Goal: Transaction & Acquisition: Purchase product/service

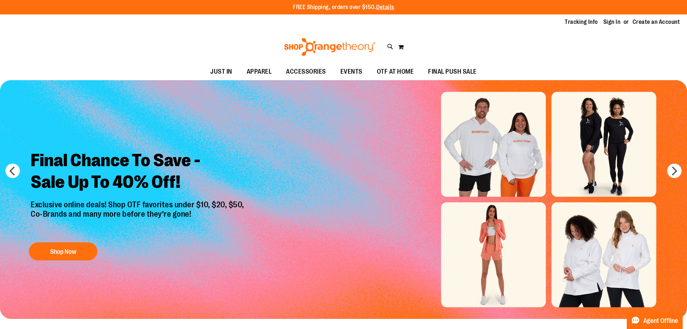
type input "**********"
click at [610, 26] on div "Tracking Info Sign In Return to Procurement Create an Account" at bounding box center [343, 22] width 687 height 16
click at [614, 22] on link "Sign In" at bounding box center [611, 22] width 17 height 8
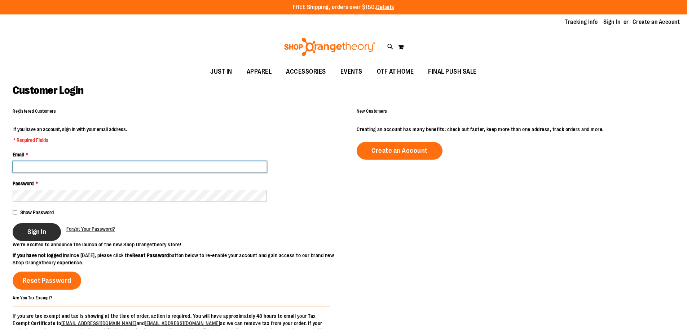
type input "**********"
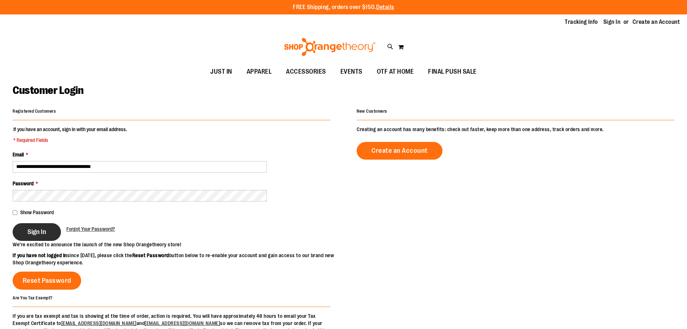
type input "**********"
click at [32, 229] on span "Sign In" at bounding box center [36, 232] width 19 height 8
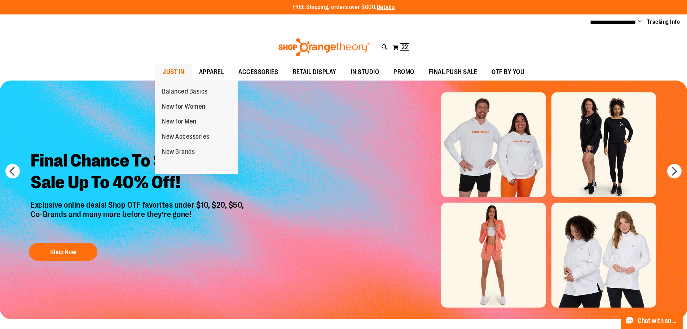
type input "**********"
click at [171, 72] on span "JUST IN" at bounding box center [174, 72] width 22 height 16
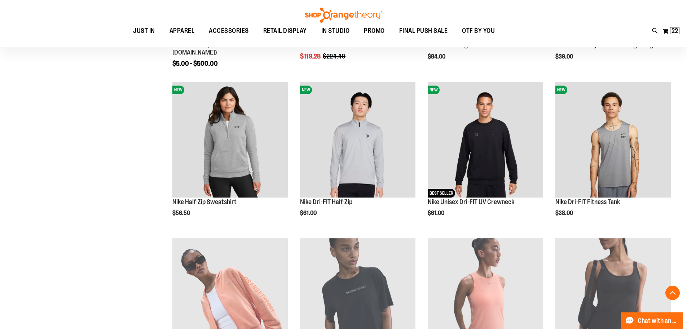
scroll to position [468, 0]
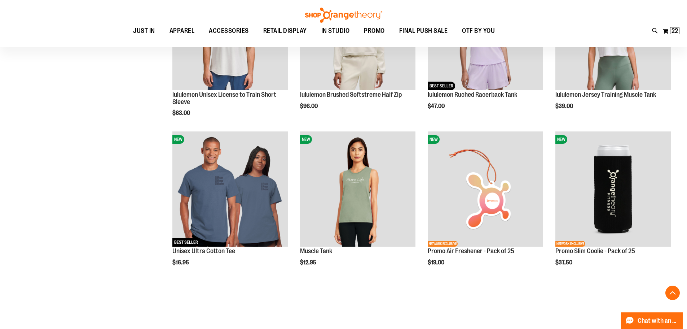
scroll to position [829, 0]
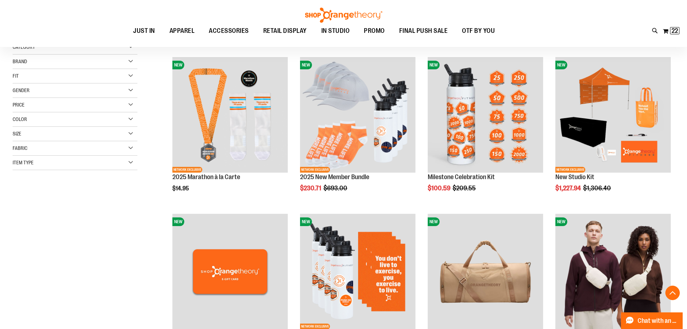
scroll to position [252, 0]
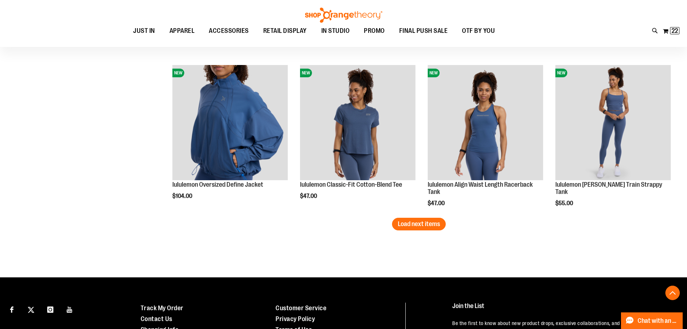
scroll to position [1423, 0]
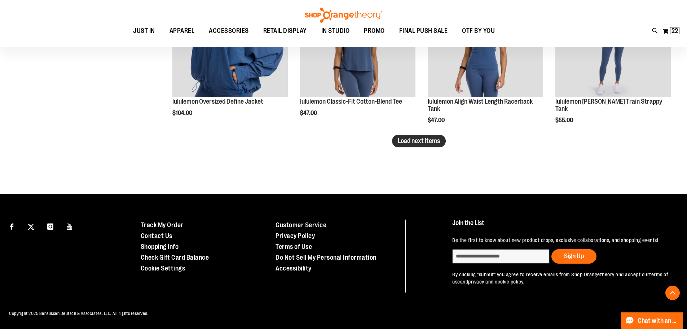
type input "**********"
click at [428, 137] on span "Load next items" at bounding box center [419, 140] width 42 height 7
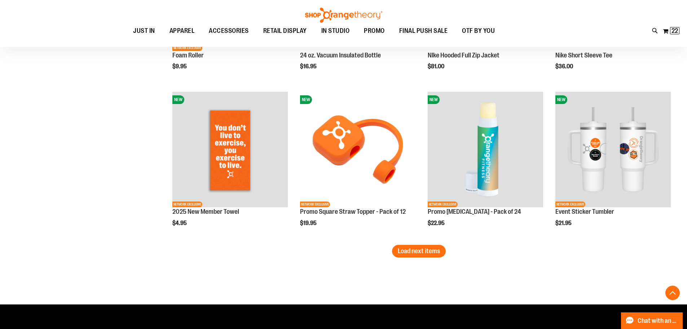
scroll to position [1856, 0]
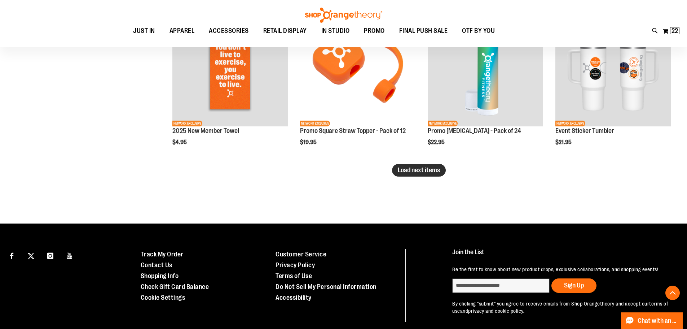
click at [434, 174] on button "Load next items" at bounding box center [419, 170] width 54 height 13
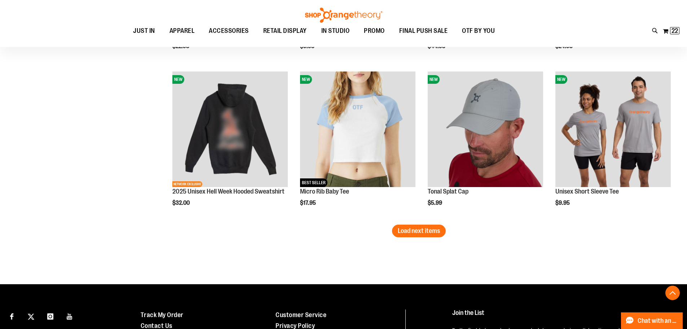
scroll to position [2253, 0]
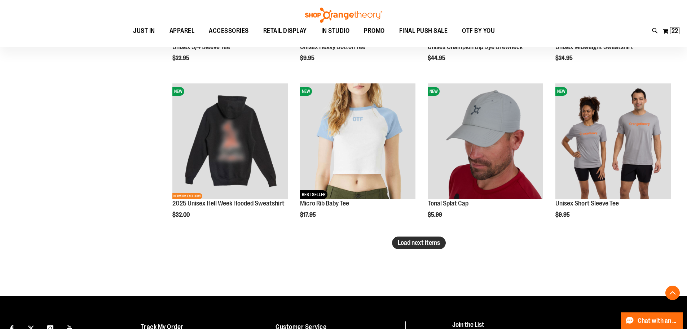
click at [434, 242] on span "Load next items" at bounding box center [419, 242] width 42 height 7
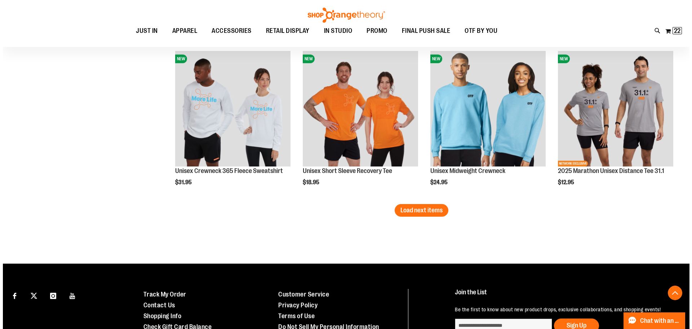
scroll to position [2758, 0]
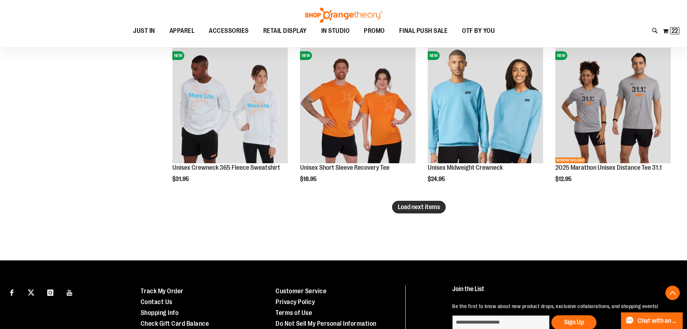
click at [407, 211] on button "Load next items" at bounding box center [419, 207] width 54 height 13
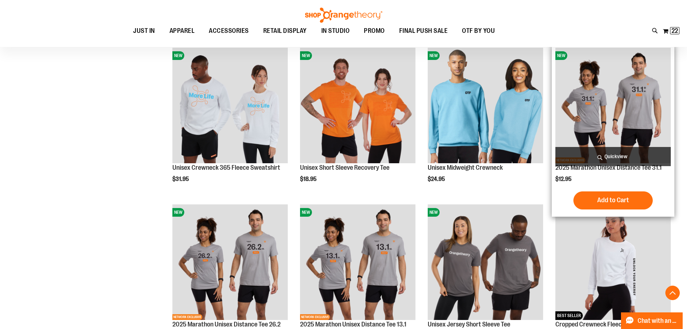
click at [626, 157] on span "Quickview" at bounding box center [612, 156] width 115 height 19
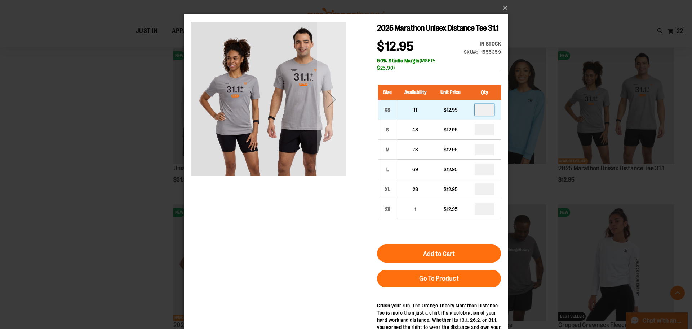
click at [489, 111] on input "number" at bounding box center [484, 110] width 19 height 12
type input "*"
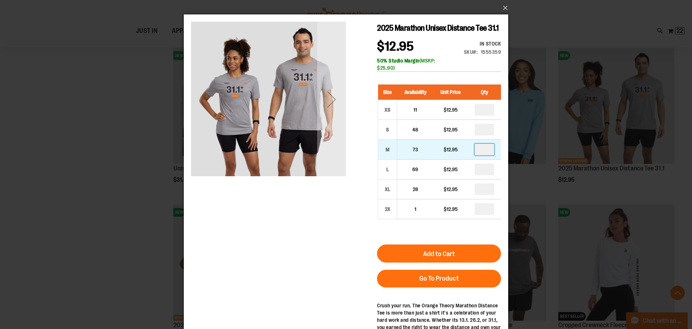
type input "*"
click at [489, 147] on input "number" at bounding box center [484, 150] width 19 height 12
type input "*"
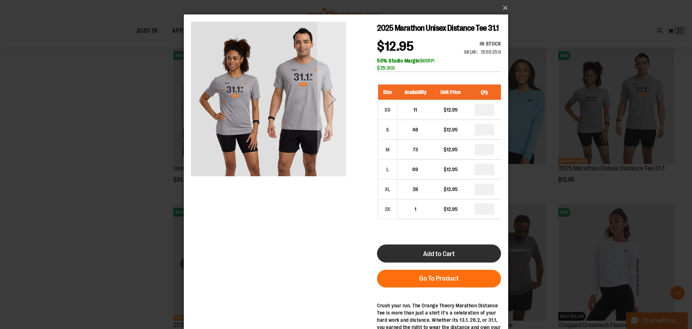
click at [461, 252] on button "Add to Cart" at bounding box center [439, 253] width 124 height 18
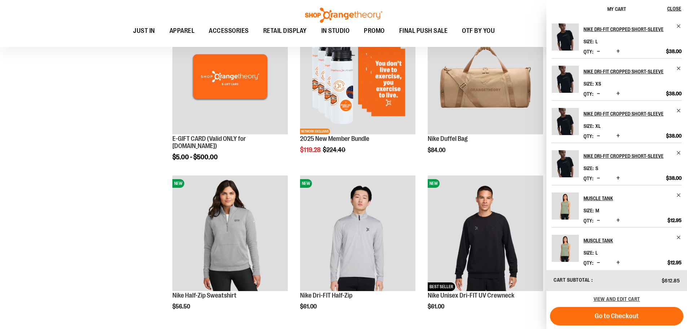
scroll to position [289, 0]
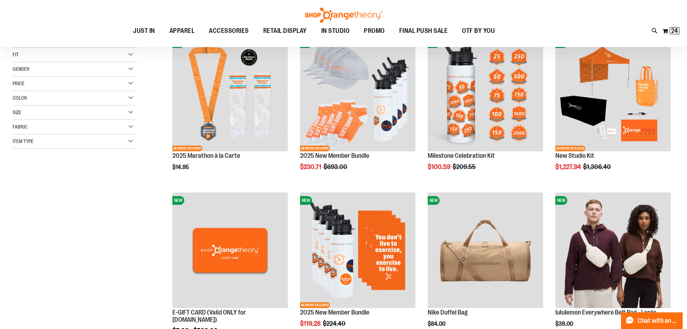
scroll to position [144, 0]
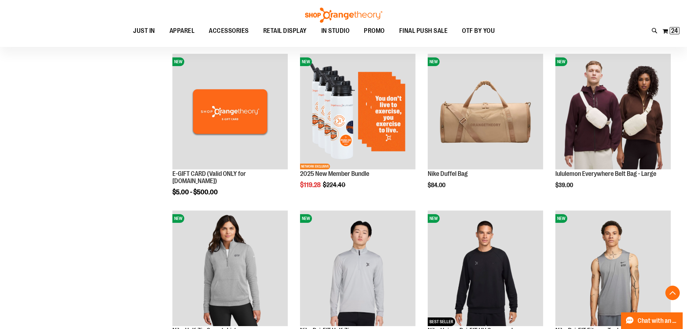
scroll to position [325, 0]
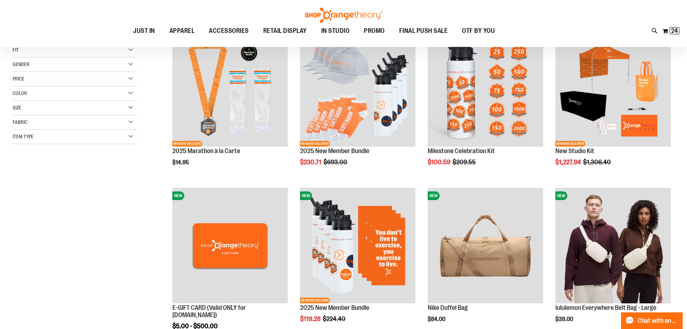
scroll to position [36, 0]
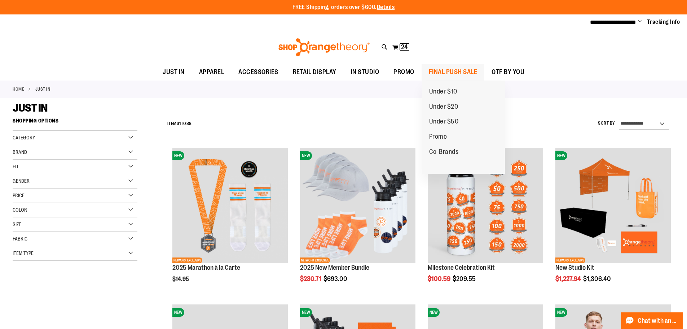
click at [457, 71] on span "FINAL PUSH SALE" at bounding box center [453, 72] width 49 height 16
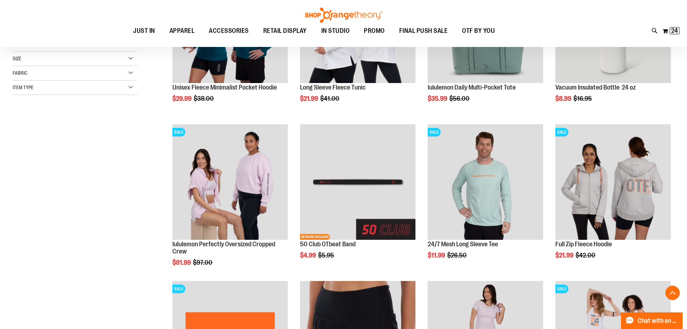
scroll to position [180, 0]
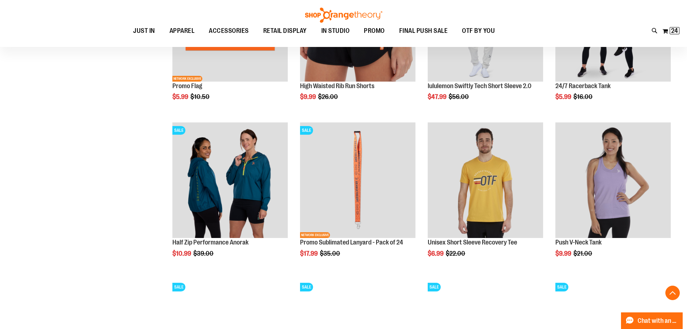
scroll to position [541, 0]
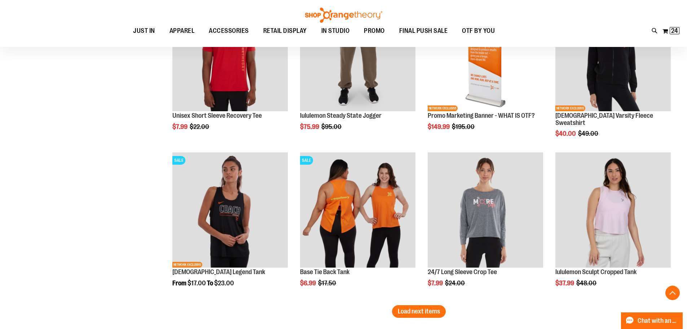
scroll to position [1298, 0]
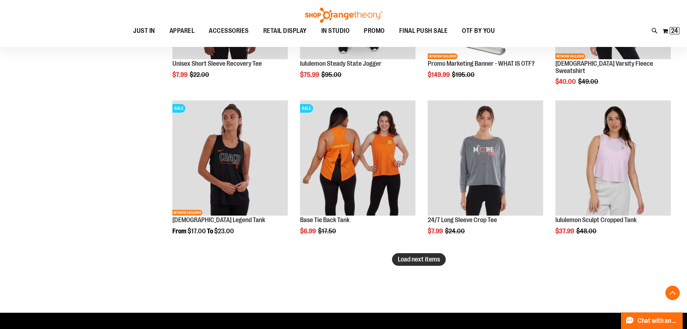
type input "**********"
click at [416, 260] on span "Load next items" at bounding box center [419, 258] width 42 height 7
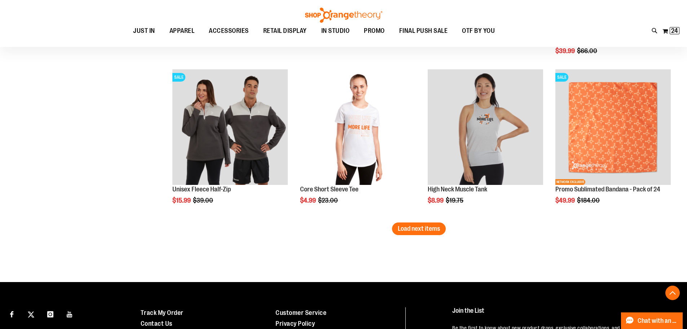
scroll to position [1803, 0]
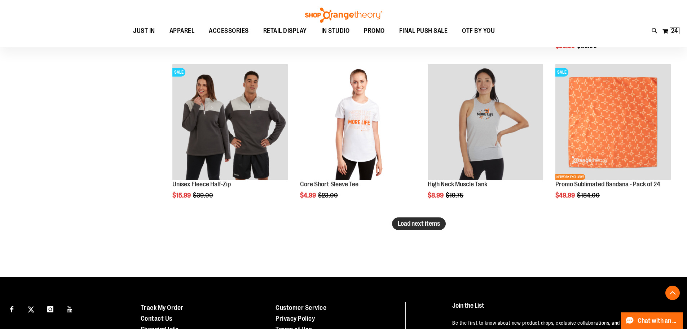
click at [439, 224] on span "Load next items" at bounding box center [419, 223] width 42 height 7
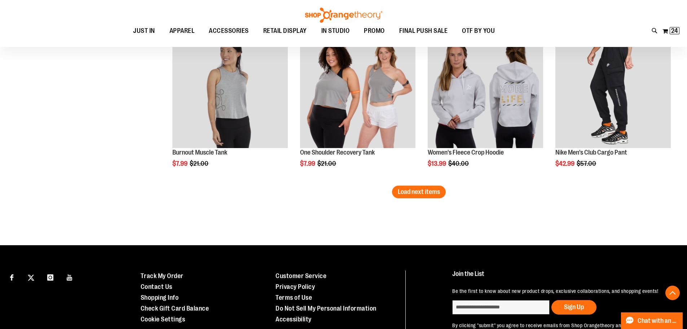
scroll to position [2308, 0]
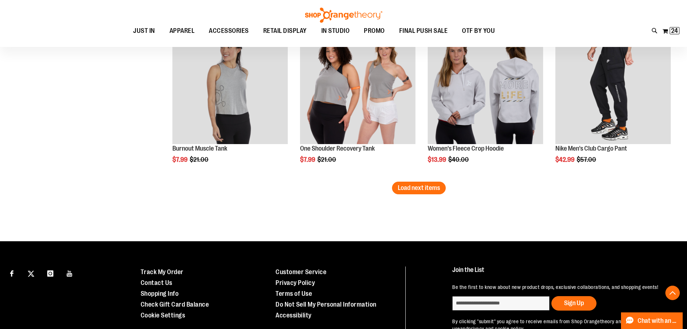
click at [401, 190] on span "Load next items" at bounding box center [419, 187] width 42 height 7
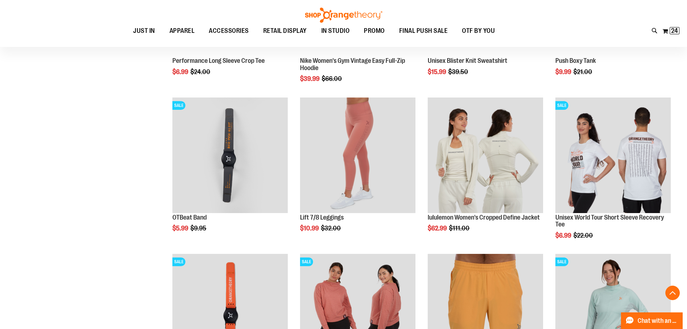
scroll to position [2668, 0]
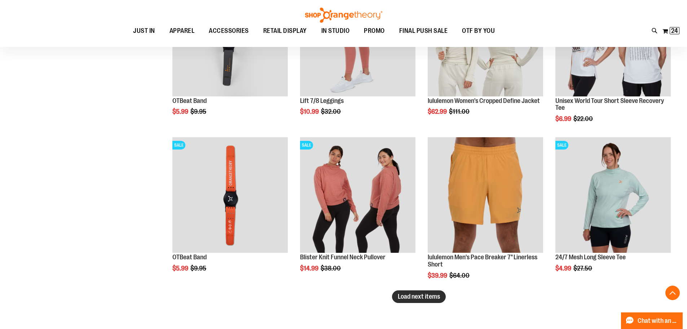
click at [413, 301] on button "Load next items" at bounding box center [419, 296] width 54 height 13
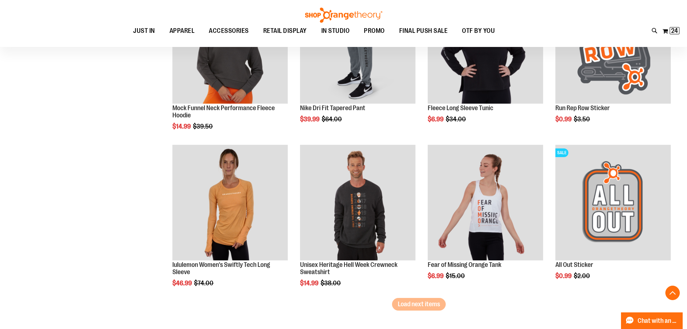
scroll to position [3137, 0]
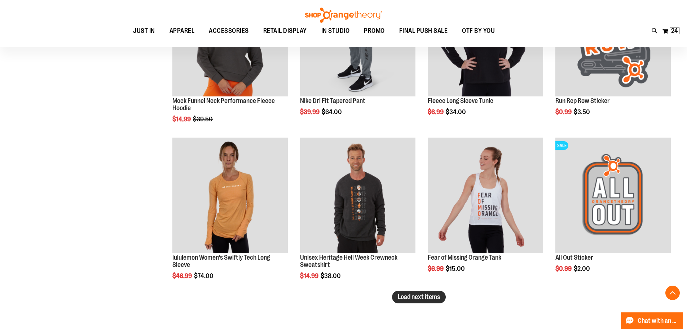
click at [425, 300] on button "Load next items" at bounding box center [419, 296] width 54 height 13
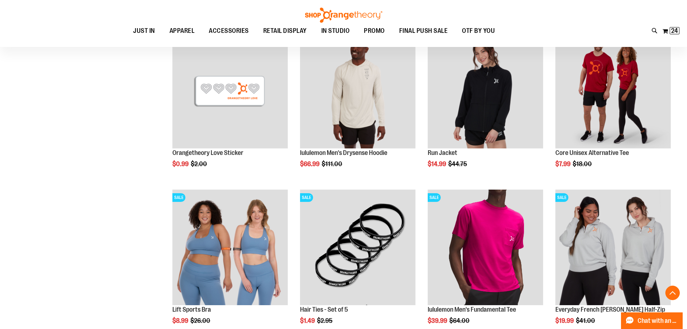
scroll to position [3606, 0]
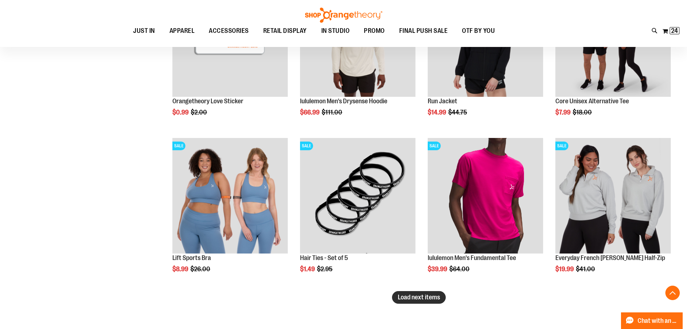
click at [426, 300] on button "Load next items" at bounding box center [419, 297] width 54 height 13
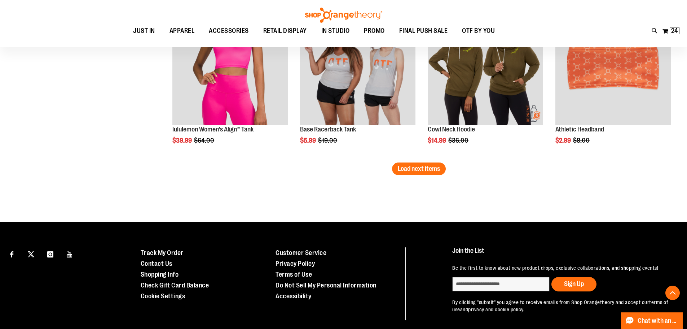
scroll to position [4219, 0]
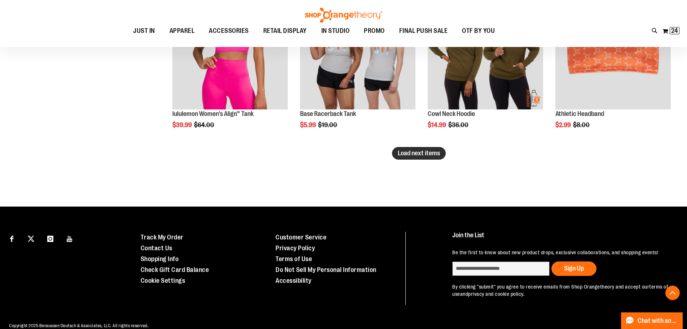
click at [427, 153] on span "Load next items" at bounding box center [419, 152] width 42 height 7
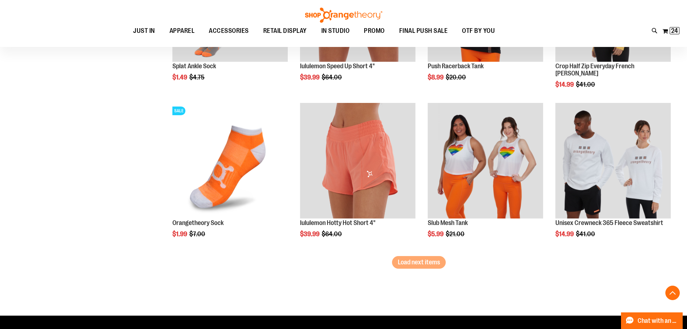
scroll to position [4580, 0]
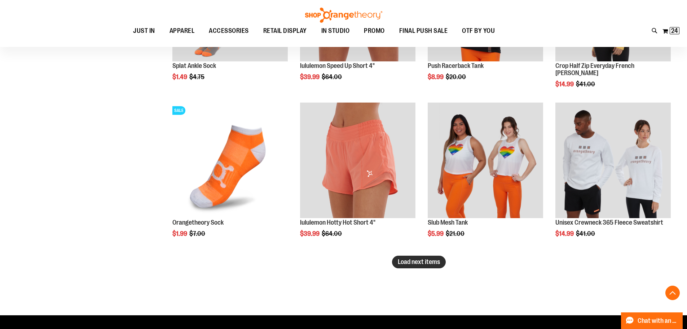
click at [414, 265] on button "Load next items" at bounding box center [419, 261] width 54 height 13
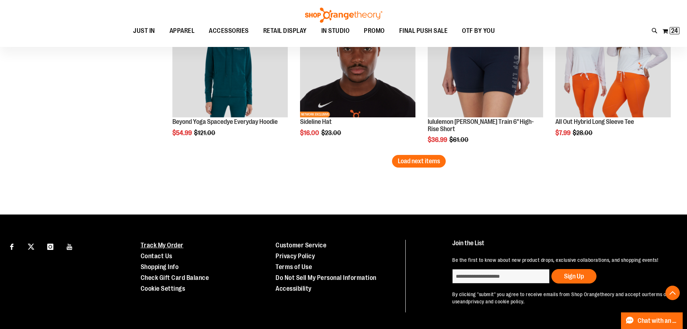
scroll to position [5177, 0]
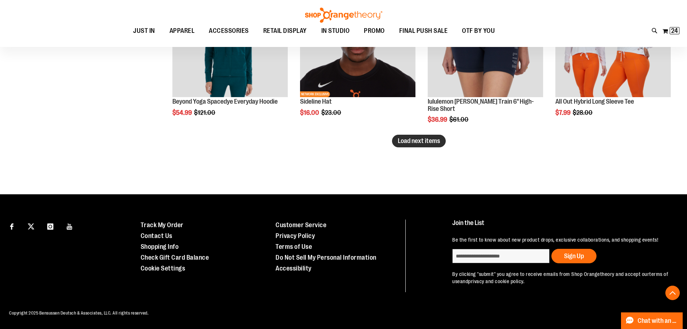
click at [422, 137] on span "Load next items" at bounding box center [419, 140] width 42 height 7
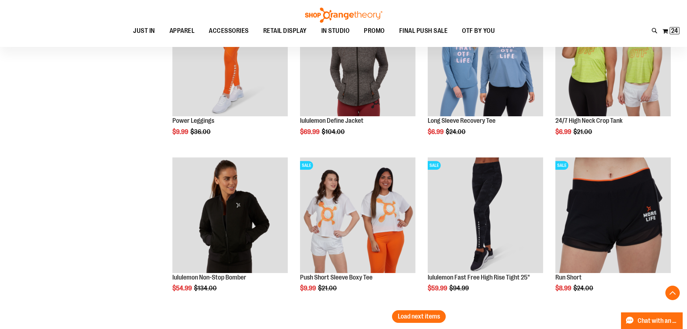
scroll to position [5604, 0]
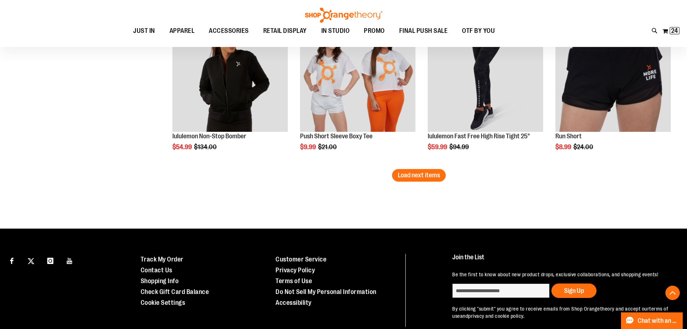
click at [442, 177] on button "Load next items" at bounding box center [419, 175] width 54 height 13
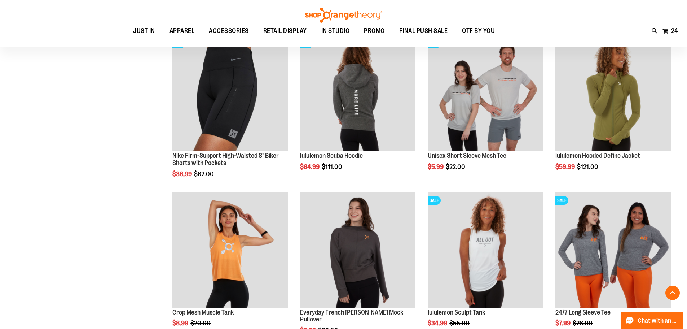
scroll to position [6001, 0]
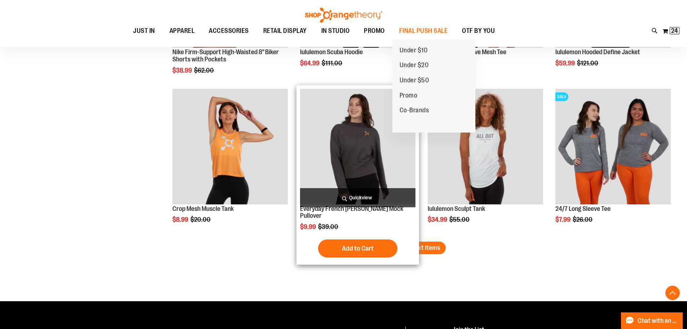
click at [414, 97] on span "Promo" at bounding box center [409, 96] width 18 height 9
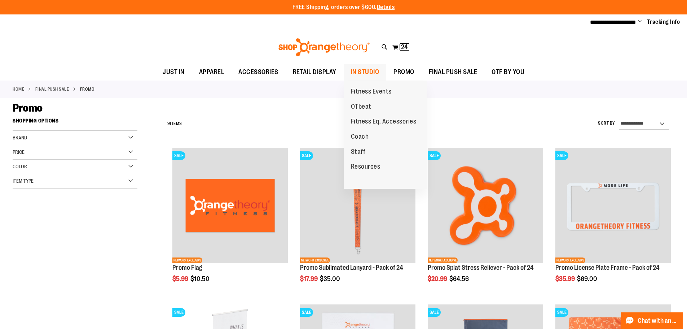
type input "**********"
click at [380, 70] on span at bounding box center [383, 71] width 7 height 4
click at [366, 74] on span "IN STUDIO" at bounding box center [365, 72] width 28 height 16
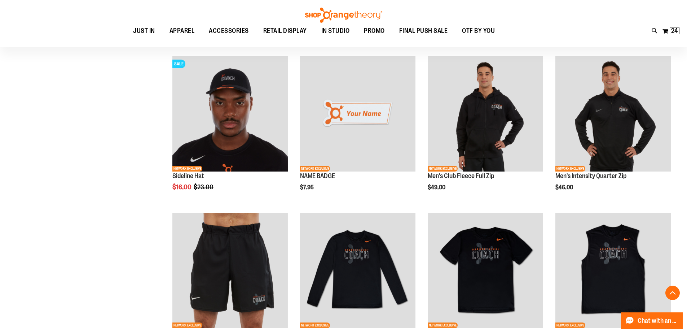
scroll to position [252, 0]
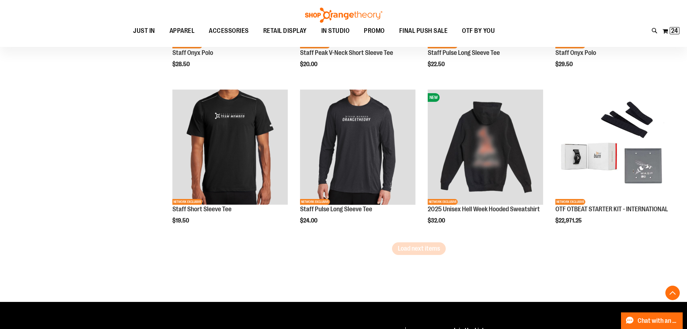
scroll to position [1309, 0]
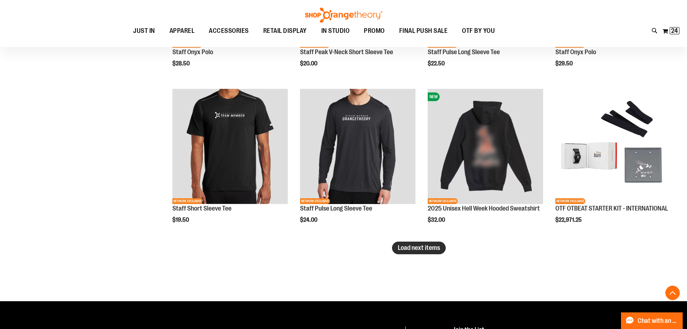
type input "**********"
click at [424, 248] on span "Load next items" at bounding box center [419, 247] width 42 height 7
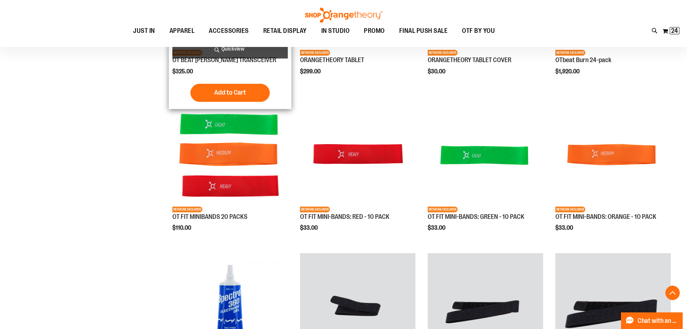
scroll to position [1598, 0]
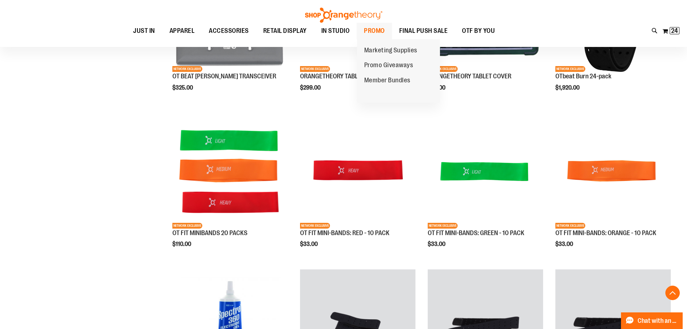
click at [382, 30] on span "PROMO" at bounding box center [374, 31] width 21 height 16
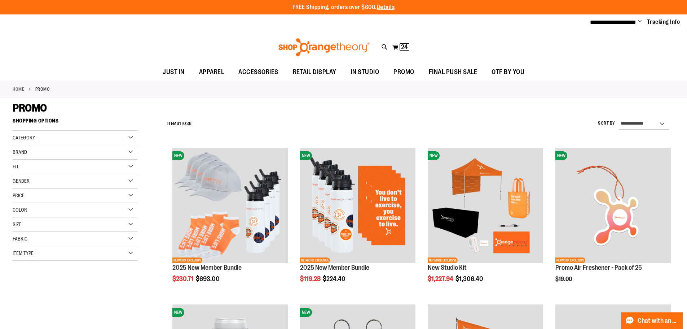
type input "**********"
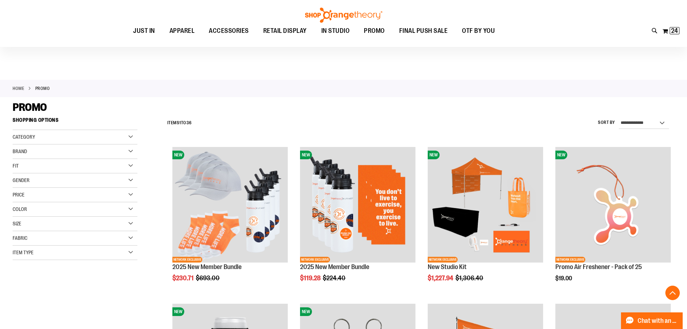
scroll to position [472, 0]
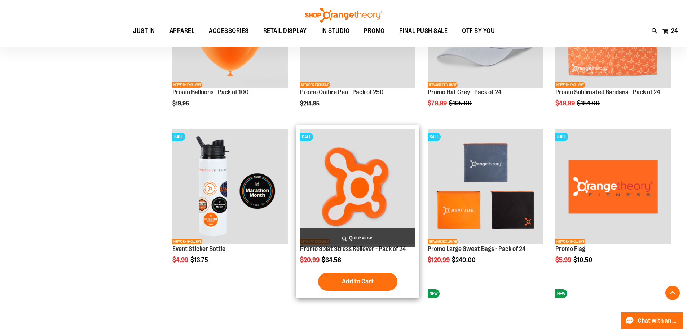
scroll to position [1122, 0]
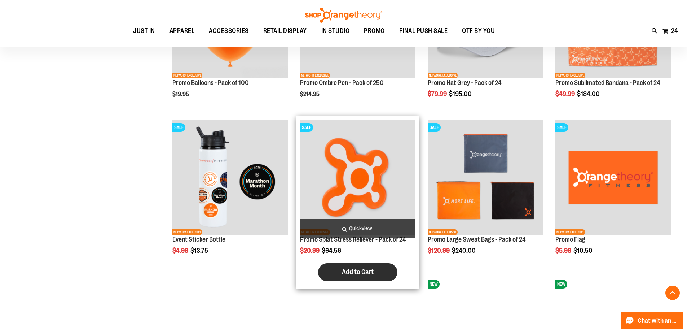
click at [364, 274] on span "Add to Cart" at bounding box center [358, 272] width 32 height 8
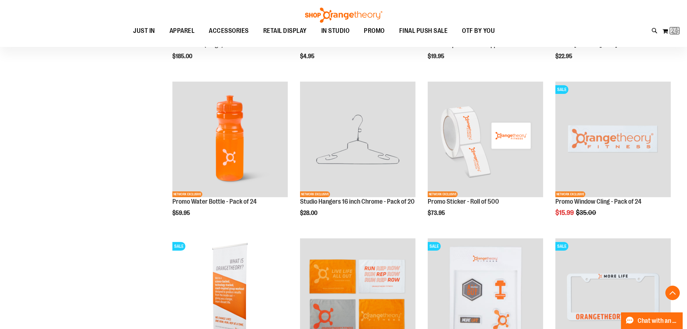
scroll to position [690, 0]
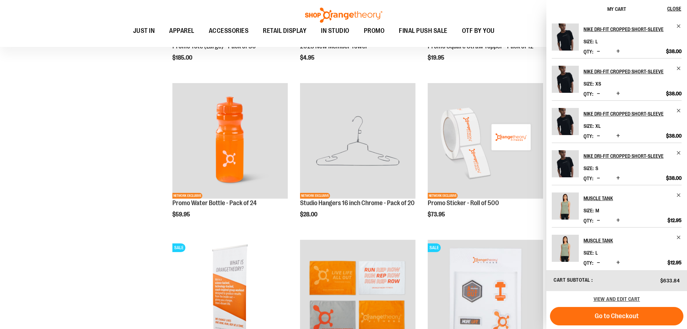
scroll to position [1227, 0]
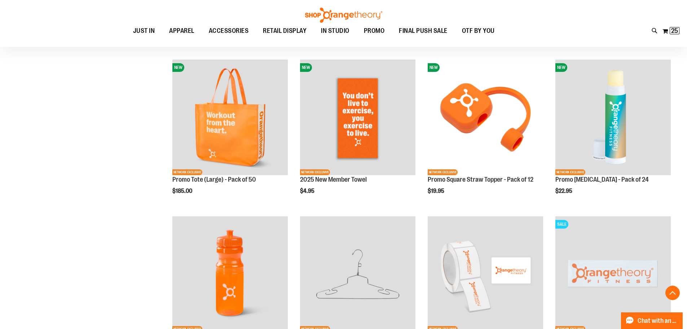
scroll to position [506, 0]
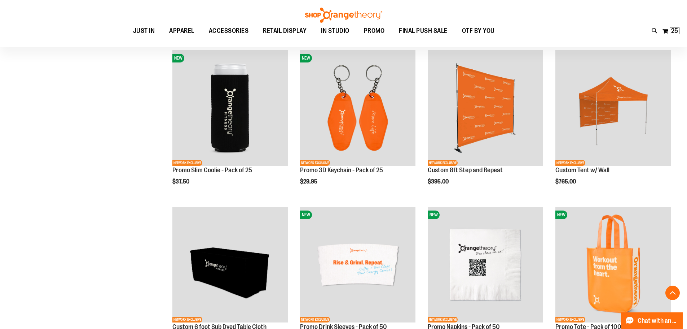
scroll to position [217, 0]
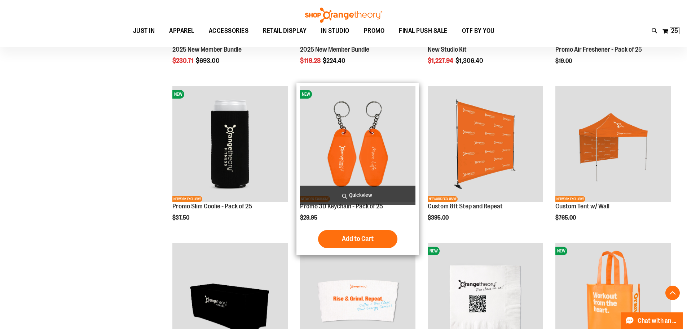
click at [384, 236] on button "Add to Cart" at bounding box center [357, 239] width 79 height 18
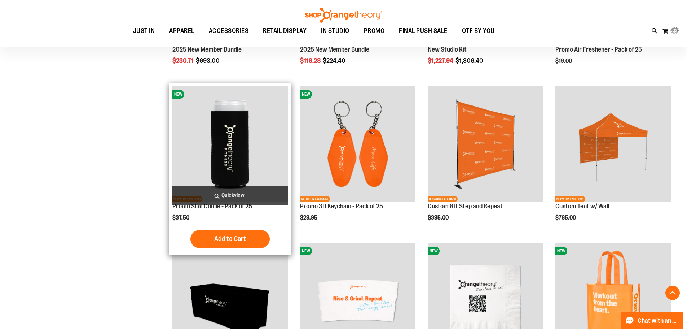
click at [227, 243] on button "Add to Cart" at bounding box center [229, 239] width 79 height 18
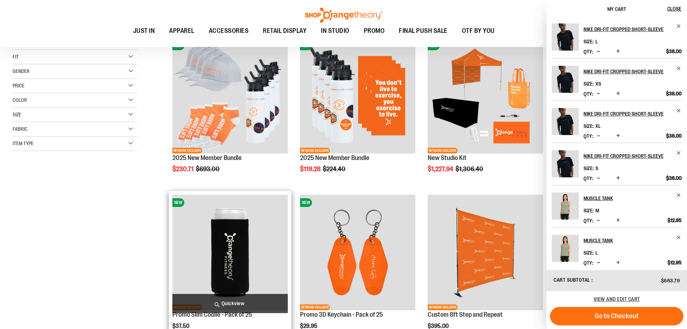
scroll to position [291, 0]
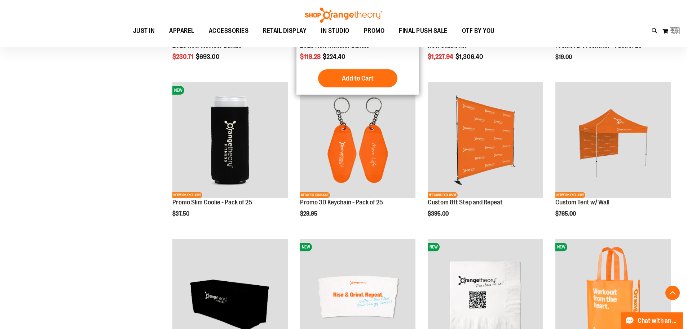
scroll to position [75, 0]
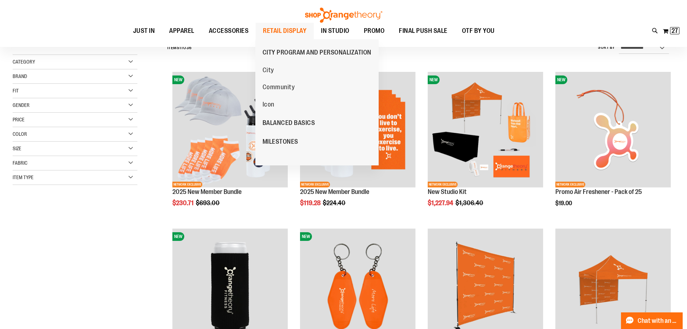
click at [286, 30] on span "RETAIL DISPLAY" at bounding box center [285, 31] width 44 height 16
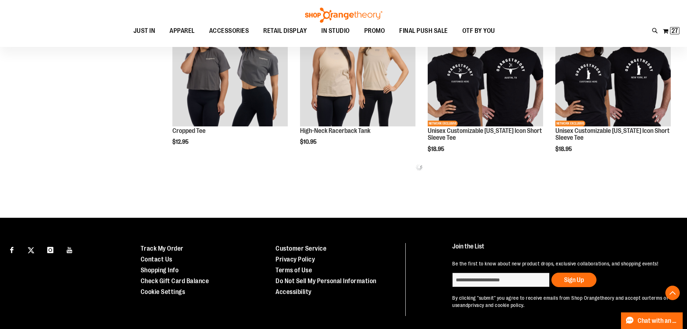
scroll to position [480, 0]
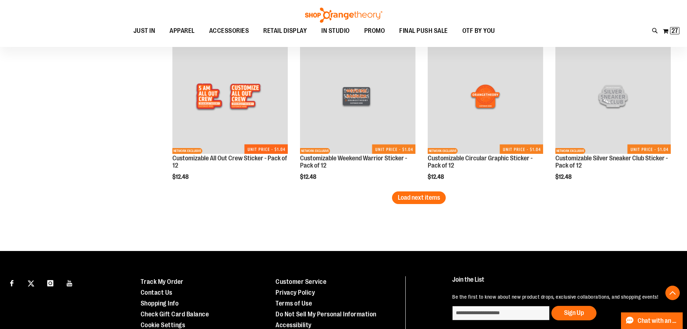
scroll to position [1423, 0]
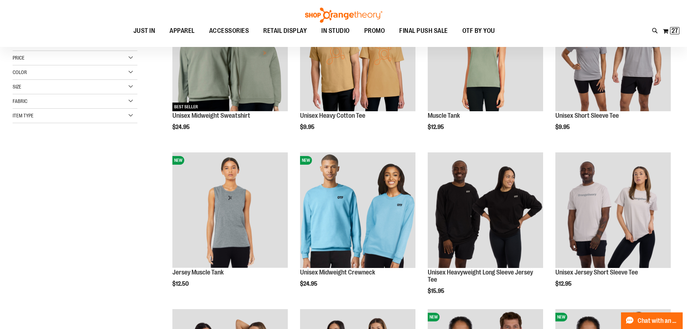
scroll to position [53, 0]
